Goal: Task Accomplishment & Management: Use online tool/utility

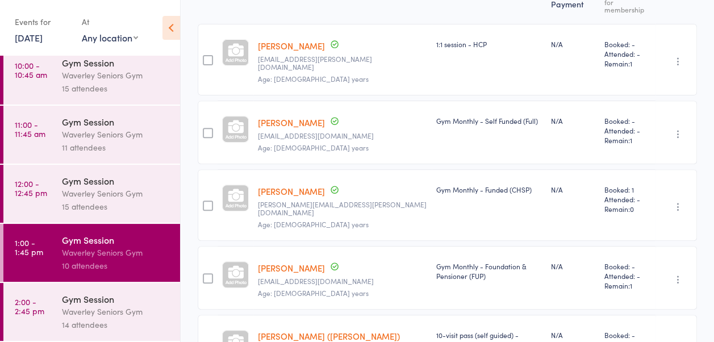
scroll to position [174, 0]
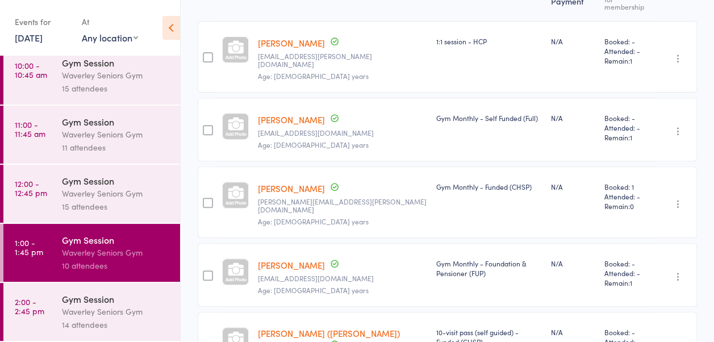
click at [37, 32] on link "5 Sep, 2025" at bounding box center [29, 37] width 28 height 12
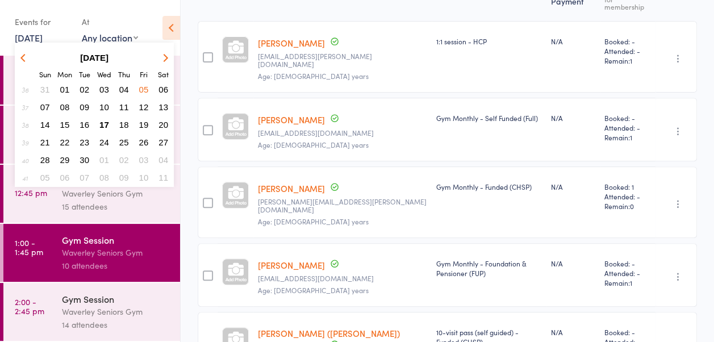
click at [105, 123] on span "17" at bounding box center [104, 125] width 10 height 10
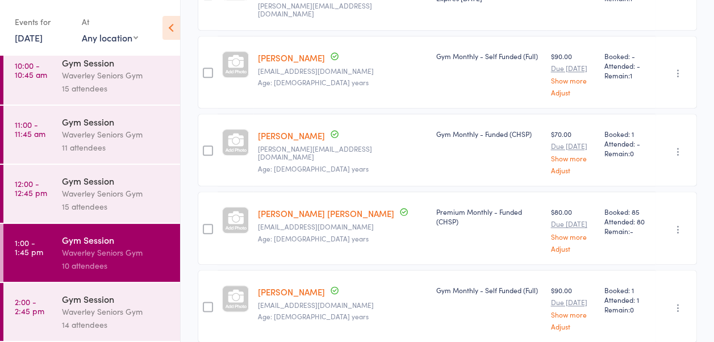
scroll to position [528, 0]
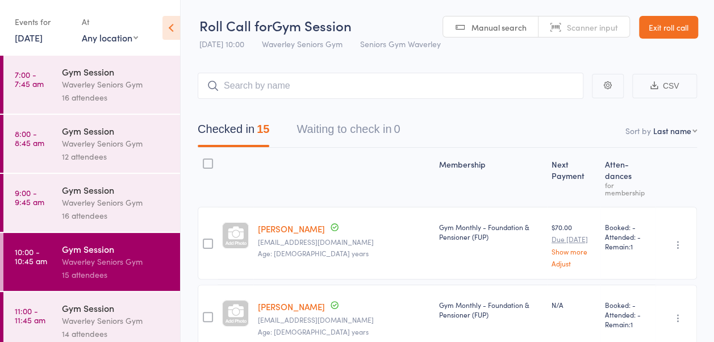
click at [43, 40] on link "16 Sep, 2025" at bounding box center [29, 37] width 28 height 12
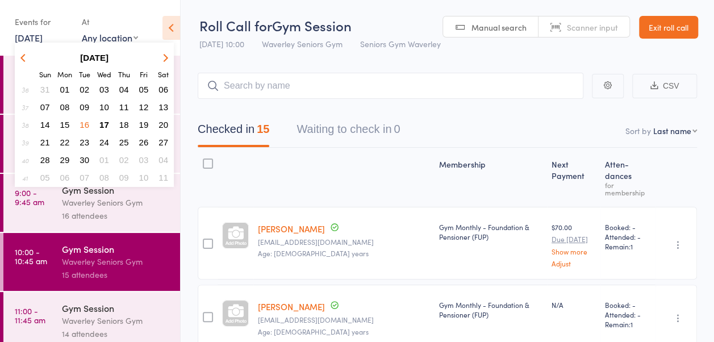
click at [147, 127] on span "19" at bounding box center [144, 125] width 10 height 10
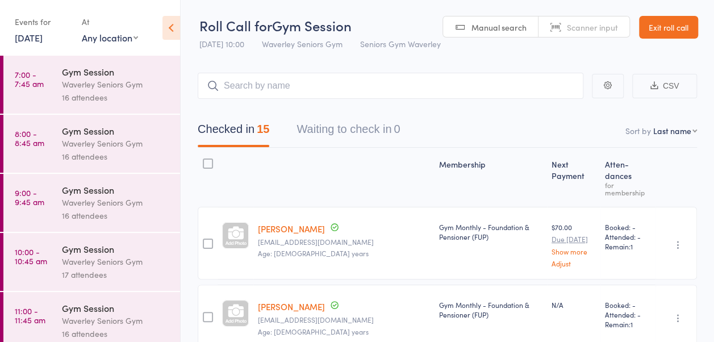
click at [76, 255] on div "Waverley Seniors Gym" at bounding box center [116, 261] width 108 height 13
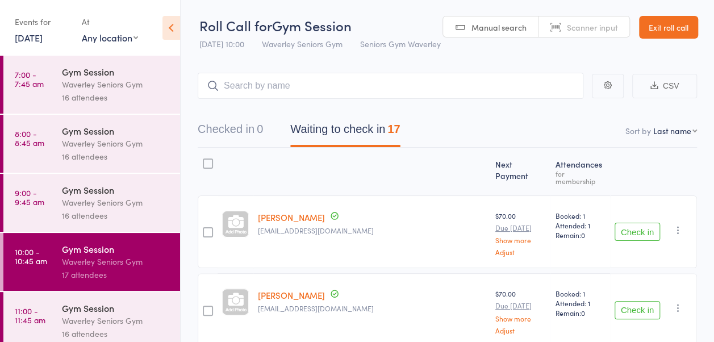
click at [639, 39] on link "Exit roll call" at bounding box center [668, 27] width 59 height 23
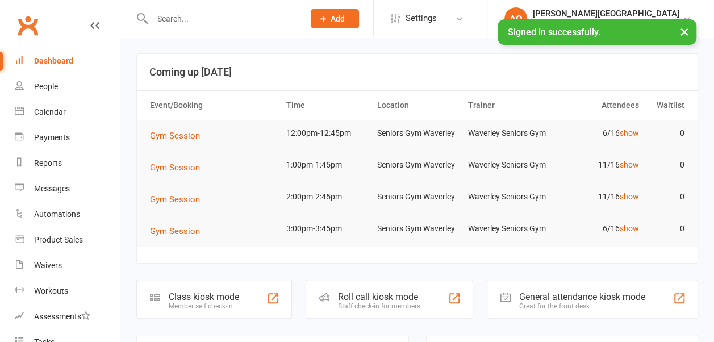
click at [189, 24] on input "text" at bounding box center [222, 19] width 147 height 16
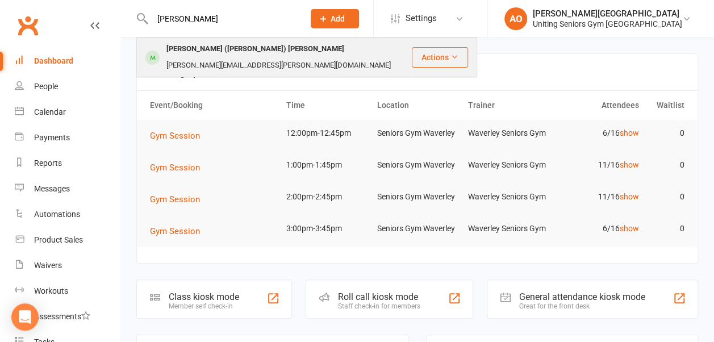
type input "peggy"
click at [211, 52] on div "Margaret (Peggy) Johnson" at bounding box center [255, 49] width 185 height 16
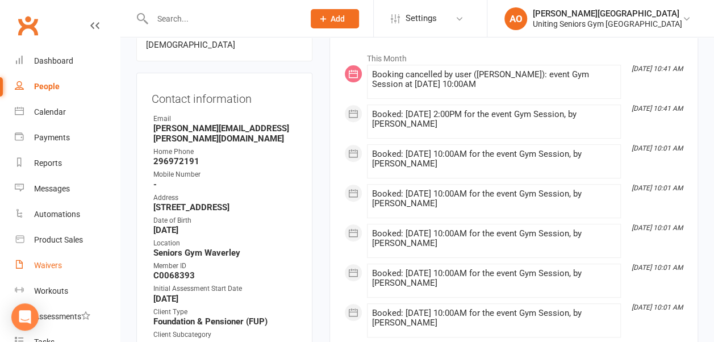
scroll to position [178, 0]
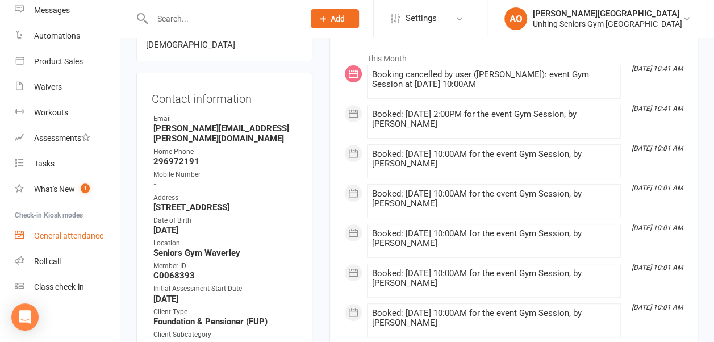
click at [70, 235] on div "General attendance" at bounding box center [68, 235] width 69 height 9
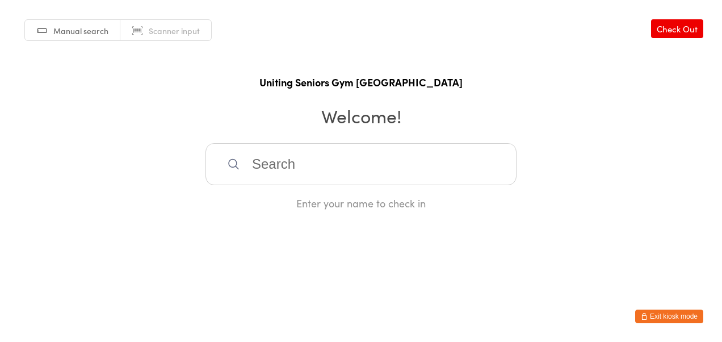
click at [682, 31] on link "Check Out" at bounding box center [677, 28] width 52 height 19
